Goal: Task Accomplishment & Management: Manage account settings

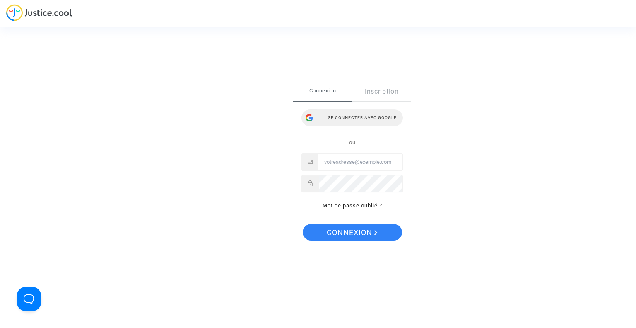
click at [351, 121] on div "Se connecter avec Google" at bounding box center [351, 117] width 101 height 17
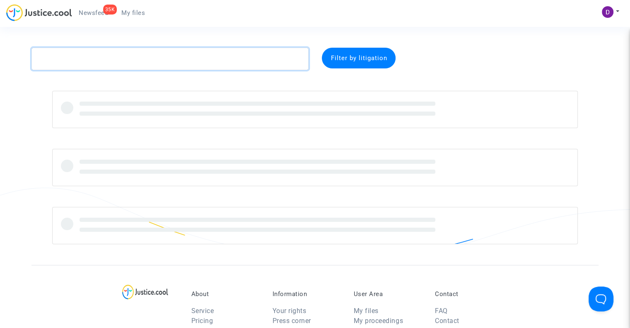
click at [168, 58] on textarea at bounding box center [169, 59] width 277 height 22
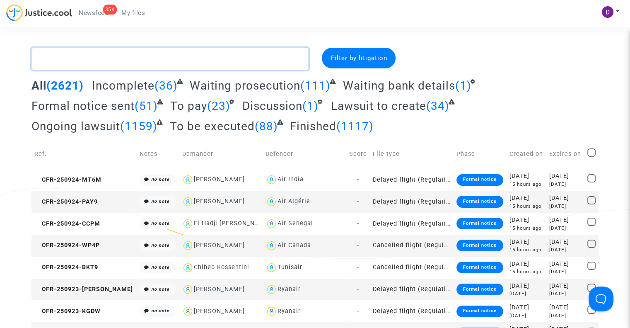
paste textarea "CFR-241109-JPJJ ("
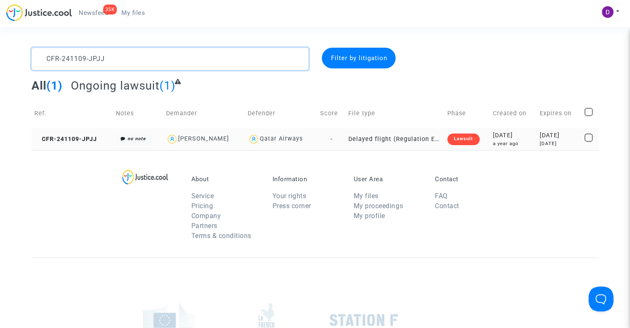
type textarea "CFR-241109-JPJJ"
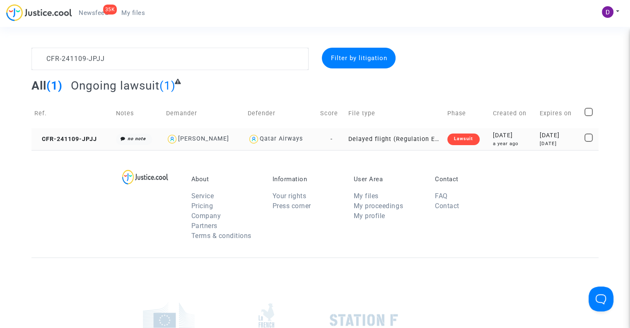
click at [70, 130] on td "CFR-241109-JPJJ" at bounding box center [72, 139] width 82 height 22
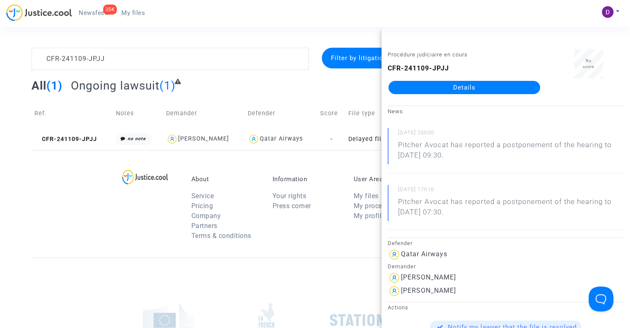
click at [458, 91] on link "Details" at bounding box center [464, 87] width 152 height 13
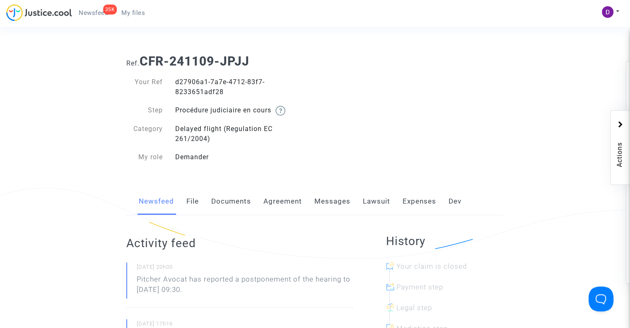
click at [186, 78] on div "d27906a1-7a7e-4712-83f7-8233651adf28" at bounding box center [242, 87] width 146 height 20
click at [190, 83] on div "d27906a1-7a7e-4712-83f7-8233651adf28" at bounding box center [242, 87] width 146 height 20
copy div "d27906a1"
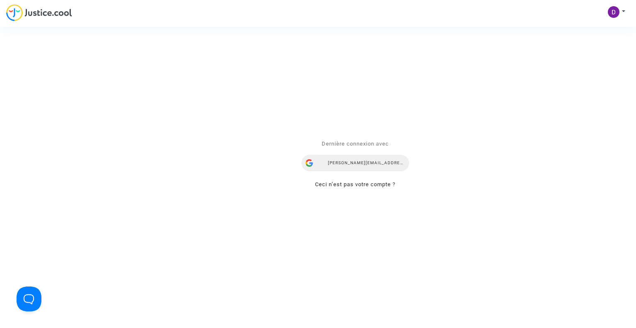
click at [357, 161] on div "[PERSON_NAME][EMAIL_ADDRESS][DOMAIN_NAME]" at bounding box center [355, 162] width 108 height 17
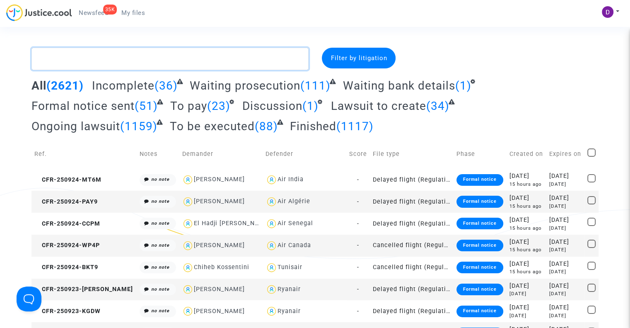
click at [108, 51] on textarea at bounding box center [169, 59] width 277 height 22
paste textarea "CFR-241109-JPJJ"
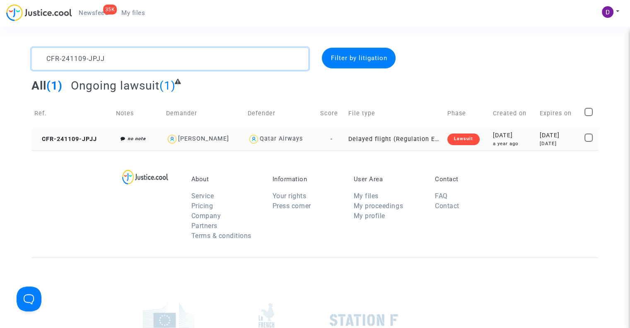
type textarea "CFR-241109-JPJJ"
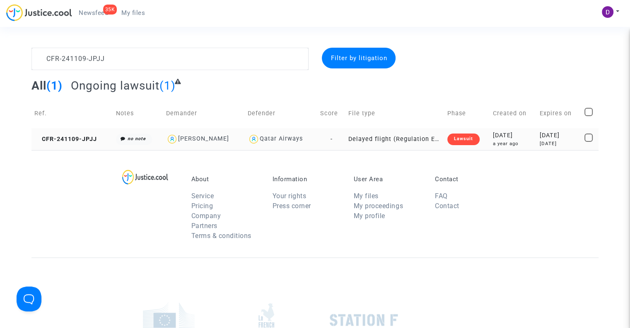
click at [77, 134] on td "CFR-241109-JPJJ" at bounding box center [72, 139] width 82 height 22
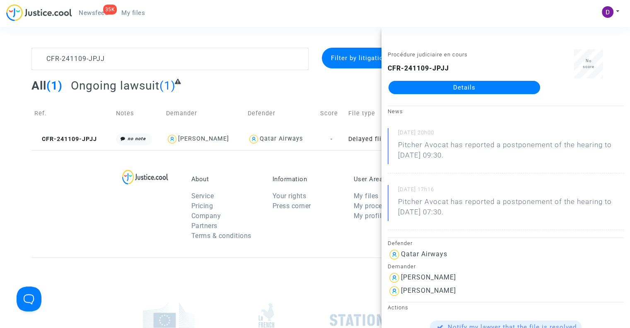
click at [465, 84] on link "Details" at bounding box center [464, 87] width 152 height 13
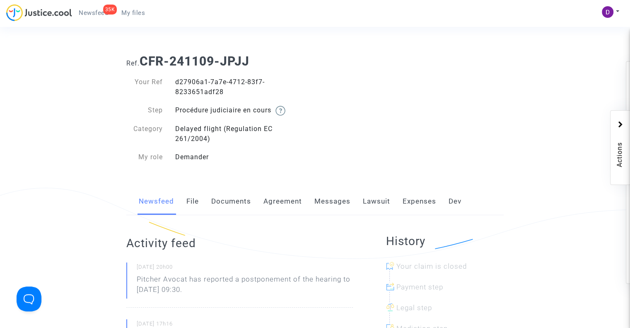
click at [183, 79] on div "d27906a1-7a7e-4712-83f7-8233651adf28" at bounding box center [242, 87] width 146 height 20
copy div "d27906a1"
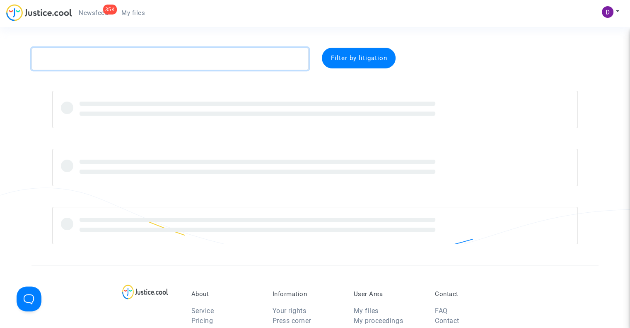
click at [125, 58] on textarea at bounding box center [169, 59] width 277 height 22
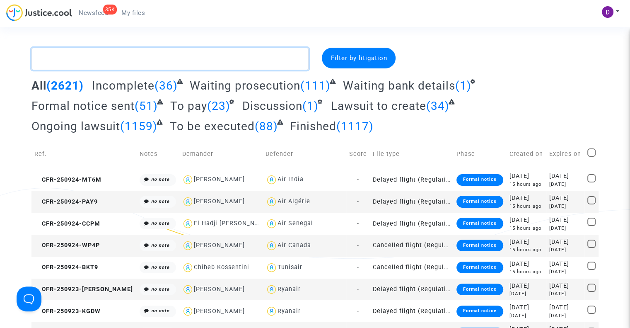
paste textarea "CFR-250122-VH8Q"
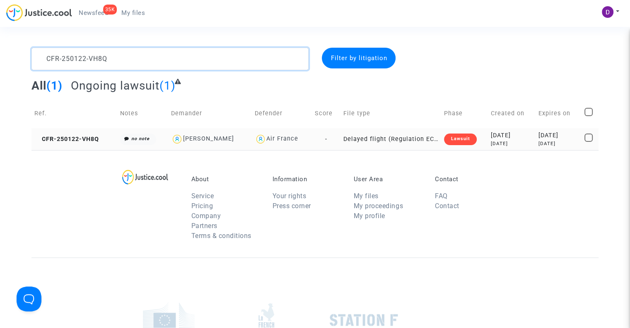
type textarea "CFR-250122-VH8Q"
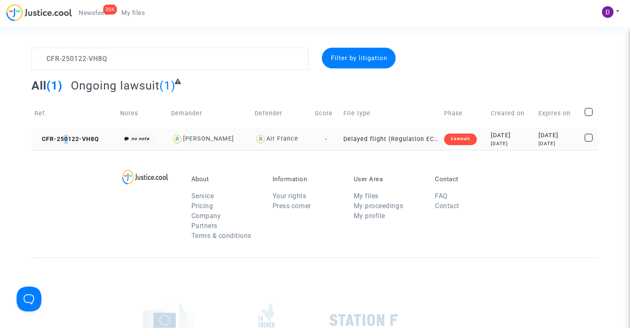
click at [66, 135] on td "CFR-250122-VH8Q" at bounding box center [74, 139] width 86 height 22
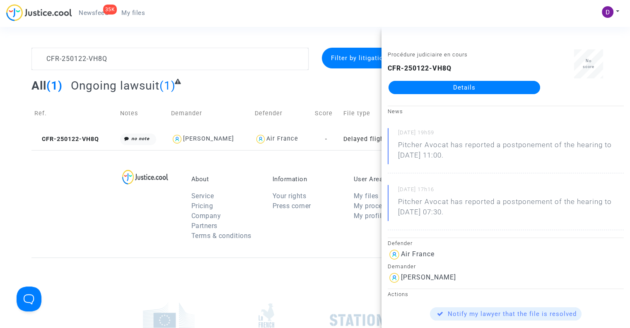
click at [450, 94] on div "Procédure judiciaire en cours CFR-250122-VH8Q Details" at bounding box center [464, 75] width 166 height 52
click at [449, 84] on link "Details" at bounding box center [464, 87] width 152 height 13
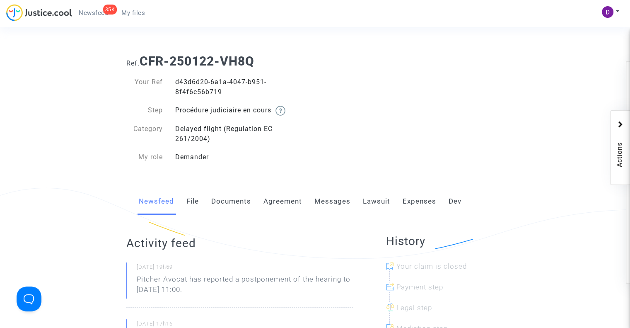
click at [189, 82] on div "d43d6d20-6a1a-4047-b951-8f4f6c56b719" at bounding box center [242, 87] width 146 height 20
copy div "d43d6d20"
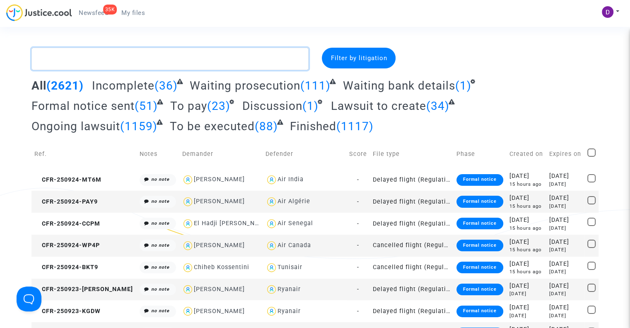
click at [127, 60] on textarea at bounding box center [169, 59] width 277 height 22
paste textarea "CFR-250128-TBWH"
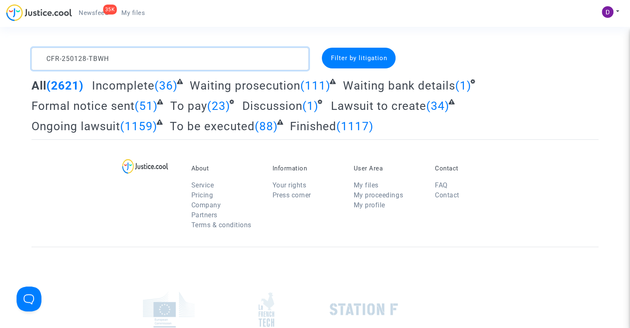
type textarea "CFR-250128-TBWH"
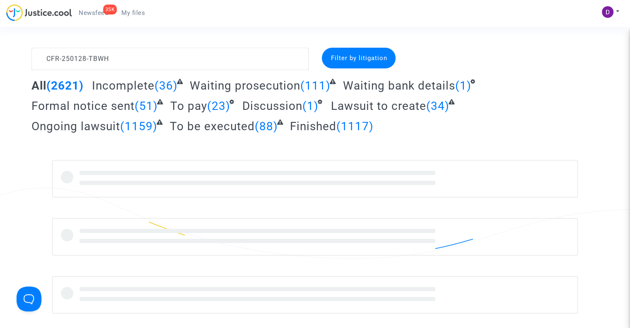
click at [376, 65] on div "Filter by litigation" at bounding box center [359, 58] width 74 height 21
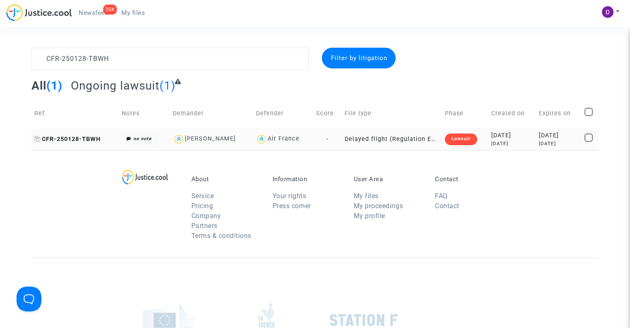
click at [68, 140] on span "CFR-250128-TBWH" at bounding box center [67, 138] width 66 height 7
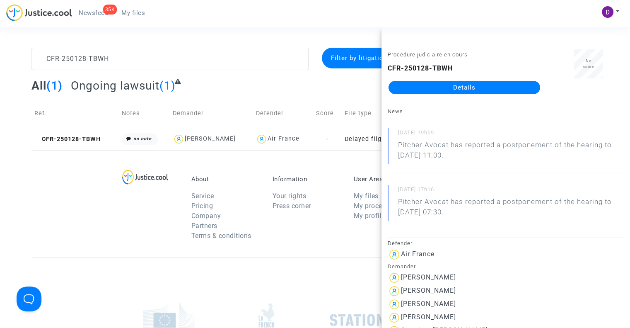
click at [457, 86] on link "Details" at bounding box center [464, 87] width 152 height 13
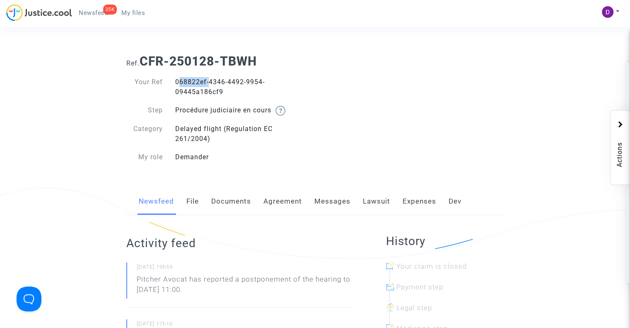
drag, startPoint x: 177, startPoint y: 82, endPoint x: 206, endPoint y: 83, distance: 29.0
click at [206, 83] on div "068822ef-4346-4492-9954-09445a186cf9" at bounding box center [242, 87] width 146 height 20
copy div "068822ef"
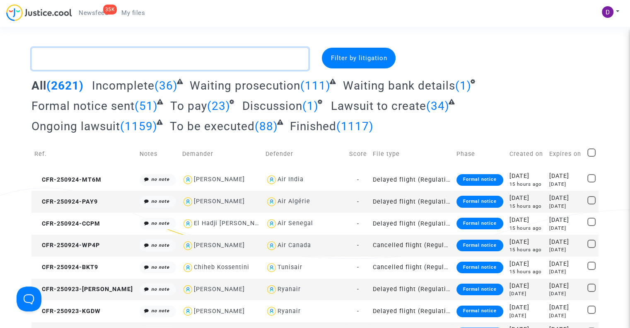
click at [93, 63] on textarea at bounding box center [169, 59] width 277 height 22
paste textarea "CFR-250130-N89N"
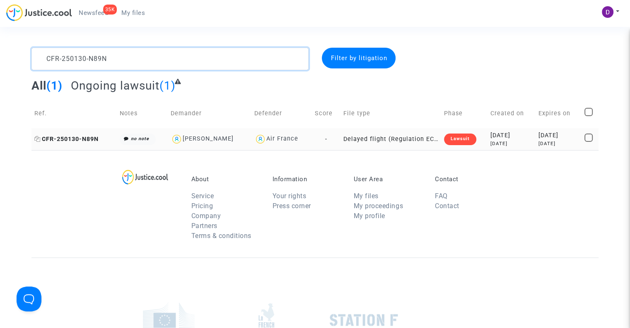
type textarea "CFR-250130-N89N"
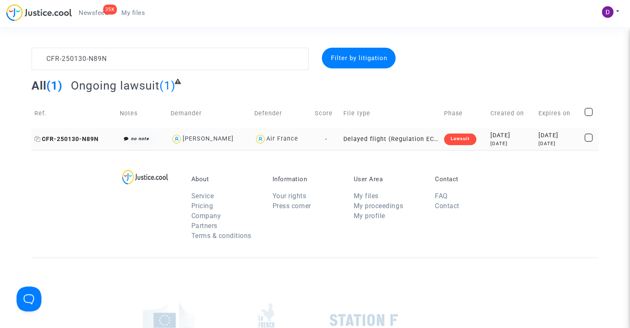
click at [74, 142] on span "CFR-250130-N89N" at bounding box center [66, 138] width 64 height 7
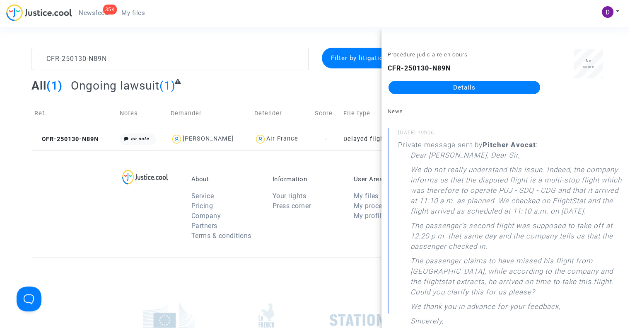
click at [426, 92] on link "Details" at bounding box center [464, 87] width 152 height 13
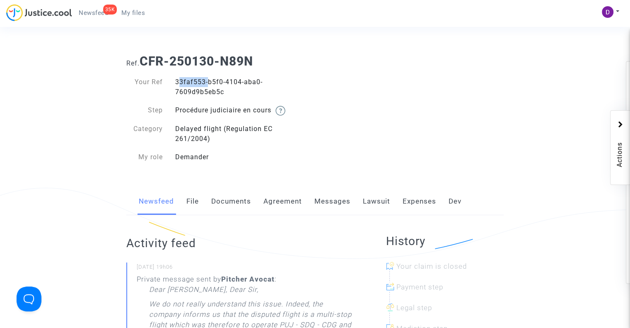
drag, startPoint x: 176, startPoint y: 81, endPoint x: 205, endPoint y: 83, distance: 28.6
click at [205, 83] on div "33faf553-b5f0-4104-aba0-7609d9b5eb5c" at bounding box center [242, 87] width 146 height 20
copy div "33faf553"
